Goal: Task Accomplishment & Management: Use online tool/utility

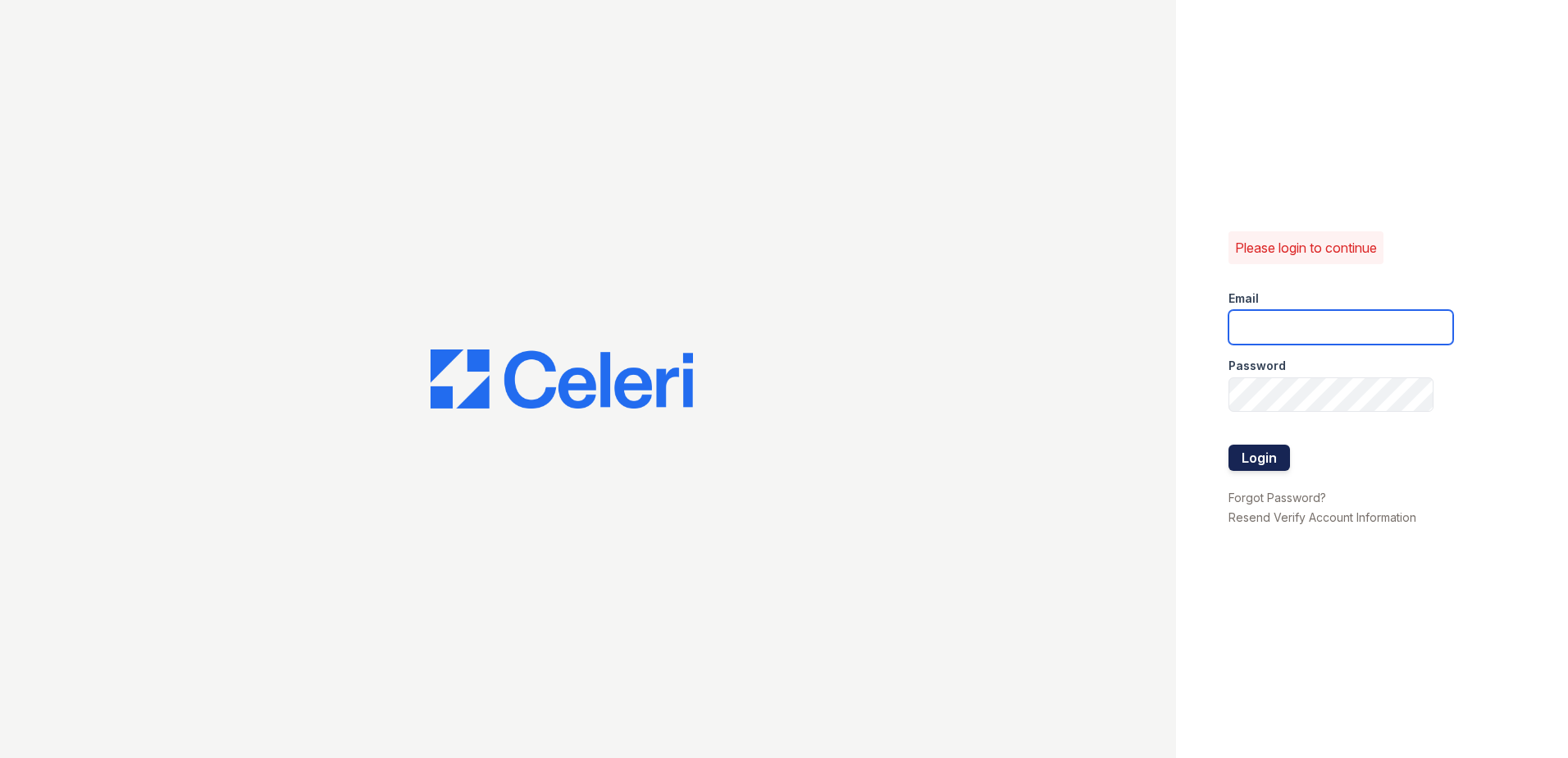
type input "[PERSON_NAME][EMAIL_ADDRESS][PERSON_NAME][DOMAIN_NAME]"
click at [1264, 461] on button "Login" at bounding box center [1259, 458] width 62 height 26
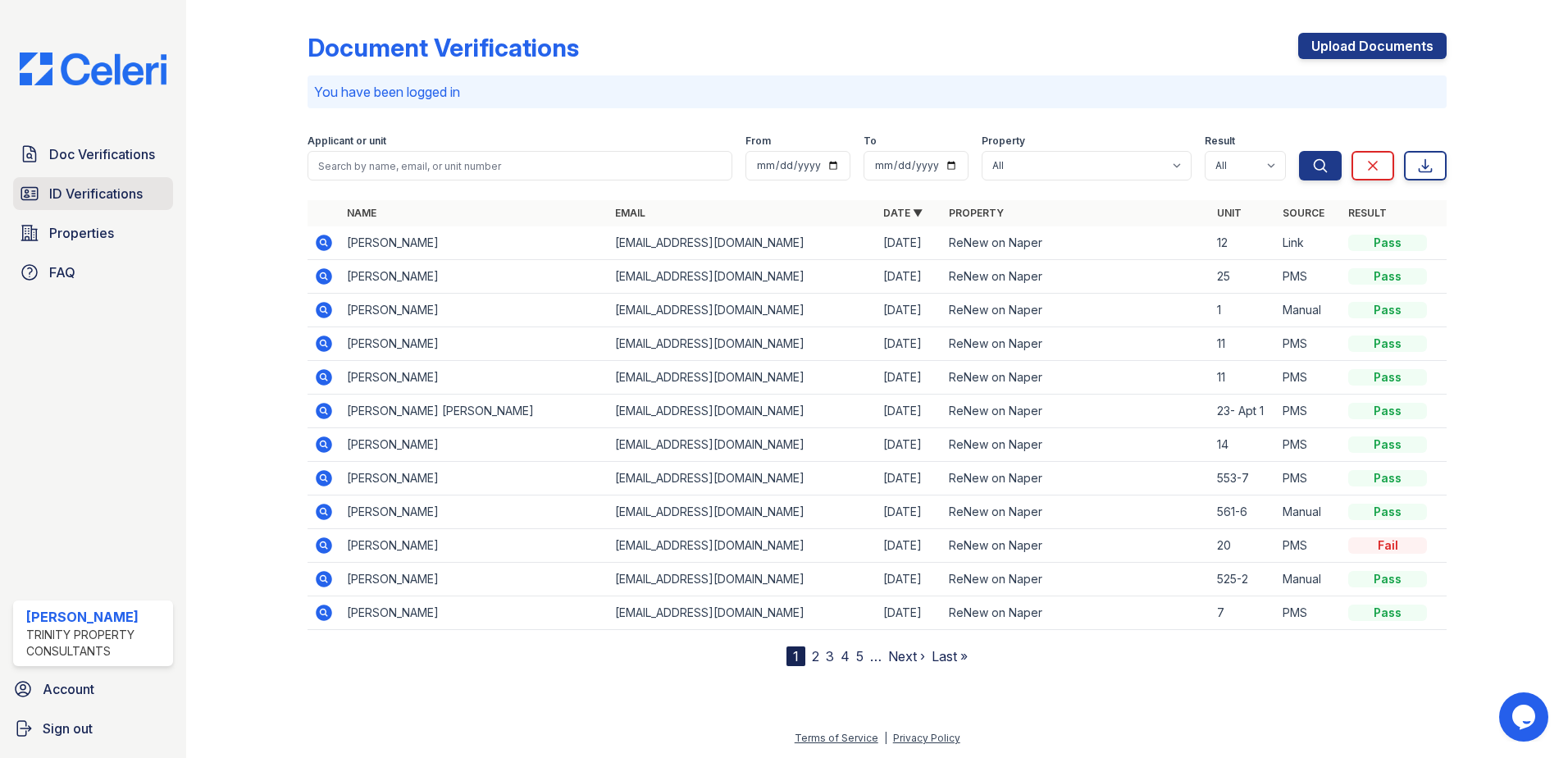
click at [118, 197] on span "ID Verifications" at bounding box center [96, 193] width 94 height 20
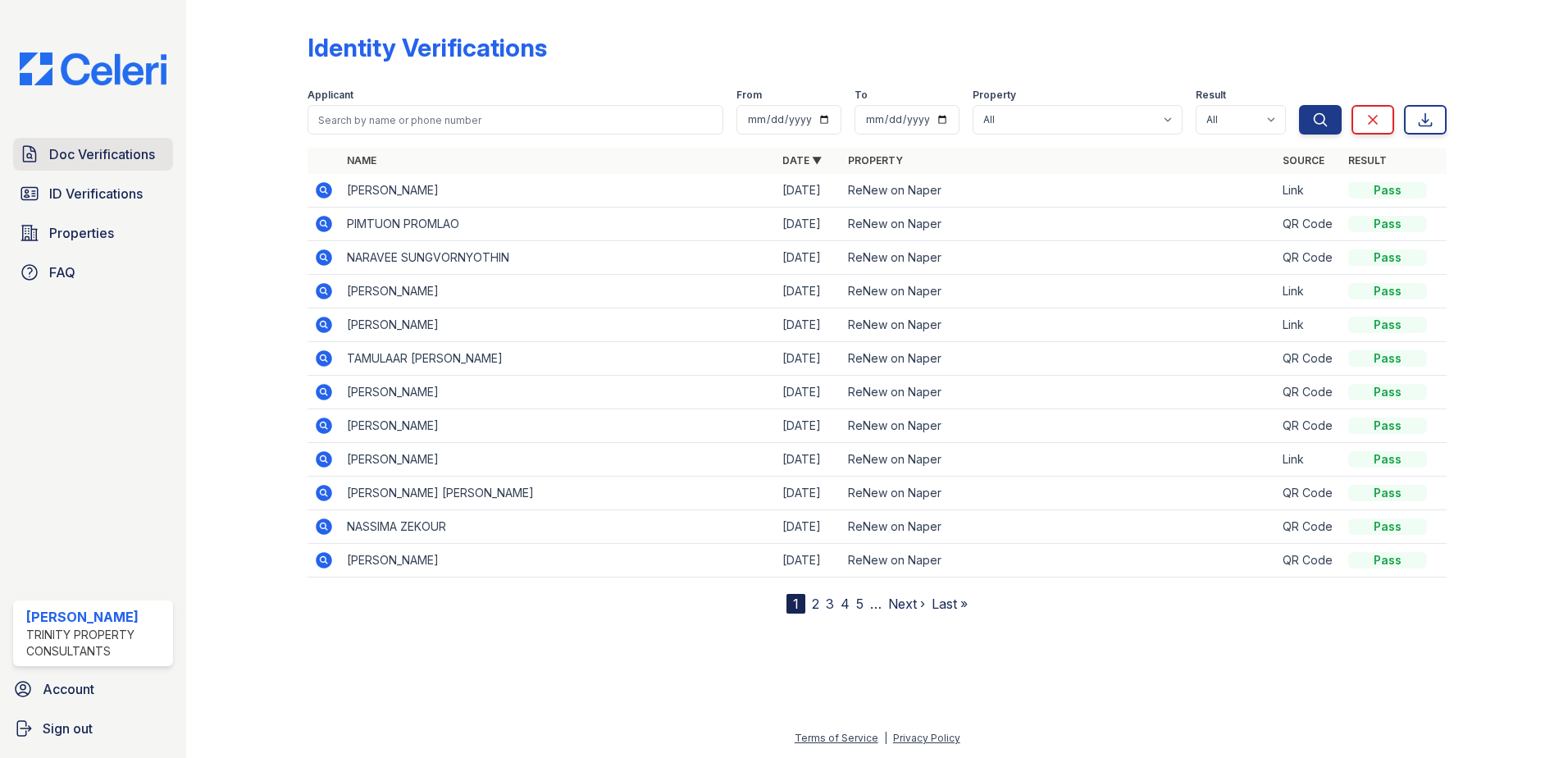
click at [108, 156] on span "Doc Verifications" at bounding box center [102, 154] width 106 height 20
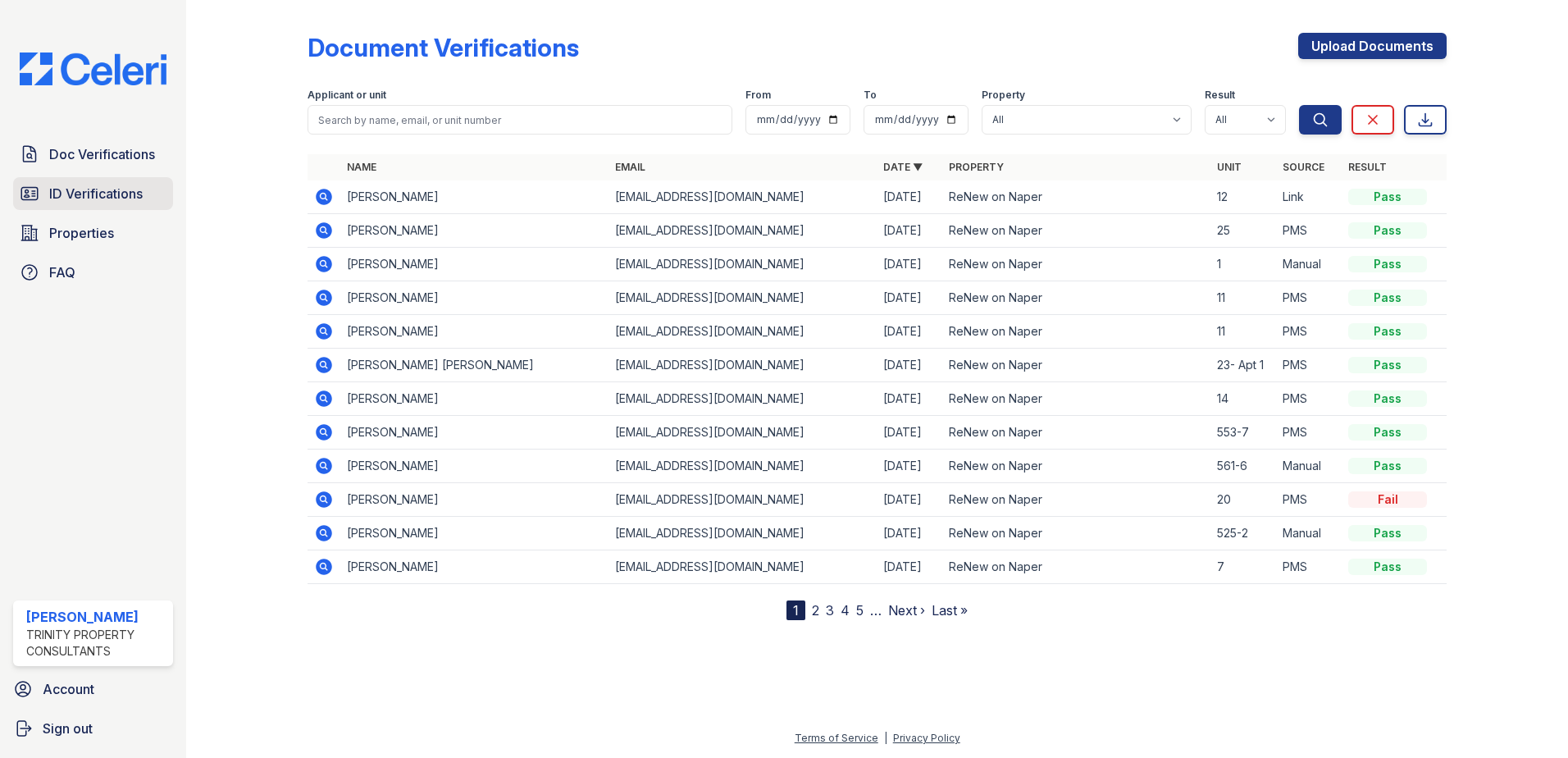
click at [130, 200] on span "ID Verifications" at bounding box center [96, 193] width 94 height 20
